Goal: Check status: Check status

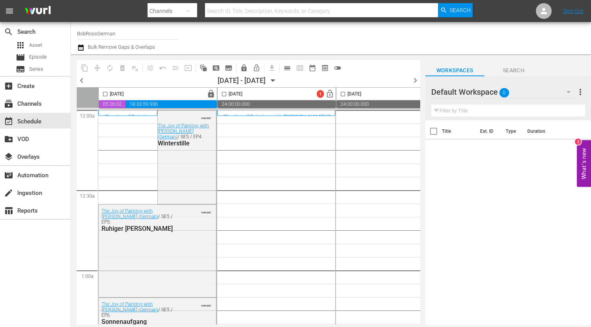
scroll to position [79, 0]
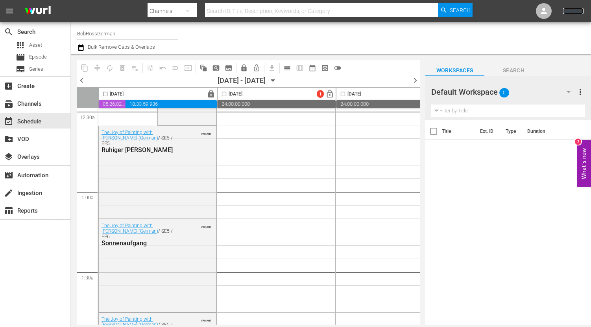
click at [567, 9] on link "Sign Out" at bounding box center [573, 11] width 20 height 6
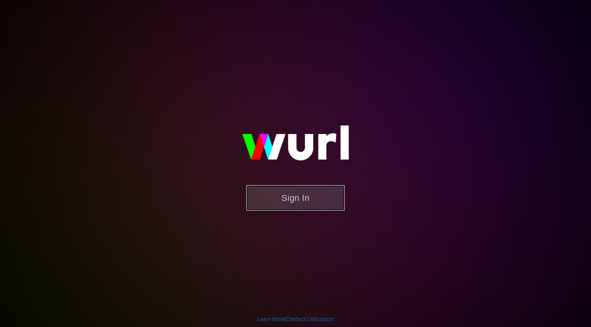
click at [274, 199] on button "Sign In" at bounding box center [295, 198] width 98 height 26
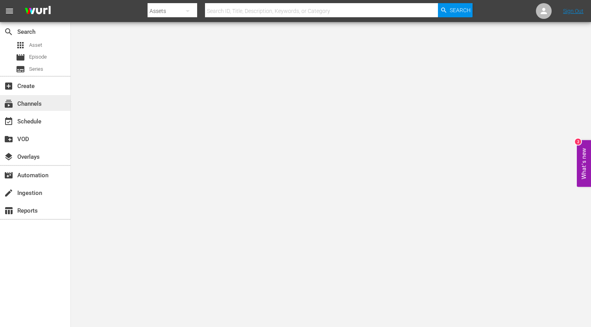
click at [41, 102] on div "subscriptions Channels" at bounding box center [22, 102] width 44 height 7
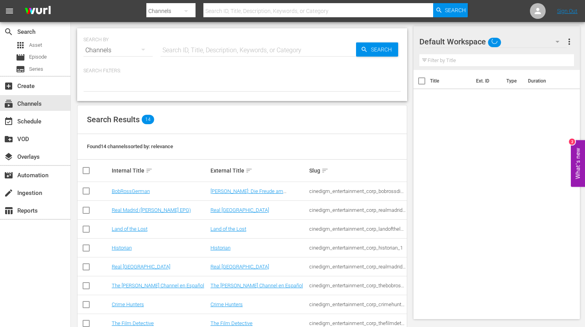
scroll to position [39, 0]
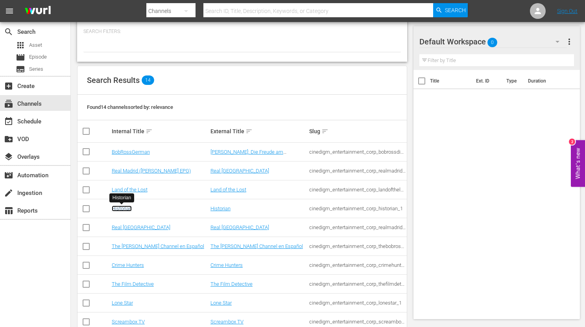
click at [116, 209] on link "Historian" at bounding box center [122, 209] width 20 height 6
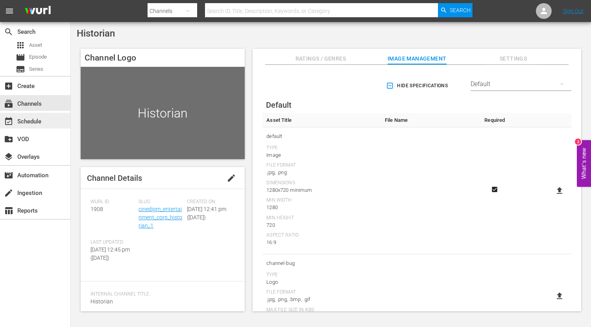
click at [31, 121] on div "event_available Schedule" at bounding box center [22, 120] width 44 height 7
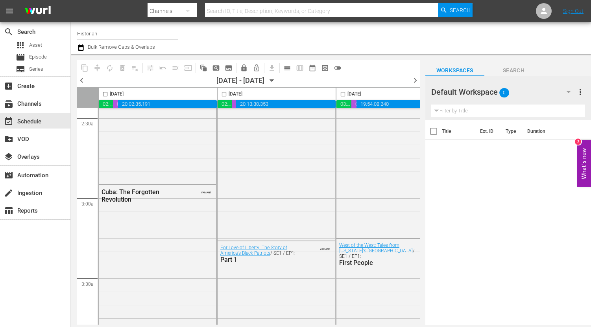
scroll to position [315, 0]
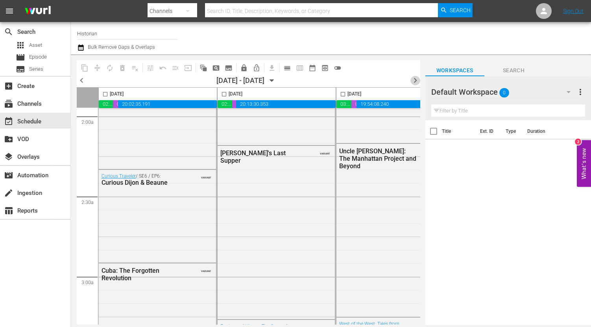
click at [416, 78] on span "chevron_right" at bounding box center [416, 81] width 10 height 10
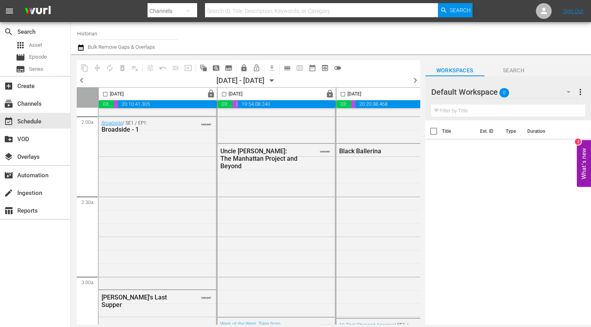
click at [412, 81] on span "chevron_right" at bounding box center [416, 81] width 10 height 10
